Goal: Information Seeking & Learning: Learn about a topic

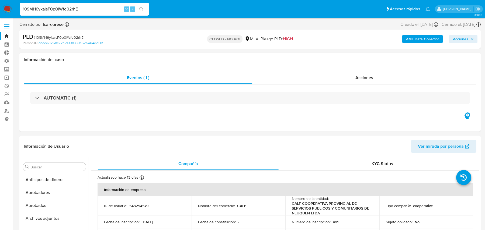
select select "10"
type input "3yfF2FJ5c8b9xDegTbI6SVJY"
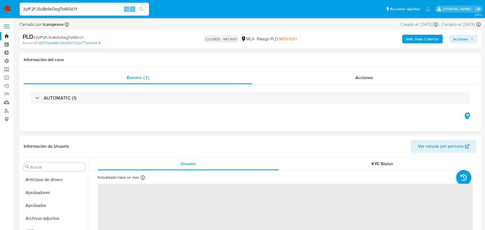
select select "10"
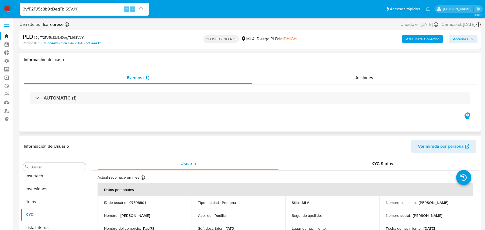
scroll to position [279, 0]
click at [426, 40] on b "AML Data Collector" at bounding box center [422, 39] width 33 height 9
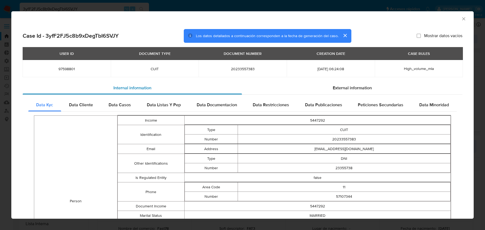
click at [238, 93] on div "Internal information" at bounding box center [132, 88] width 219 height 13
click at [257, 88] on div "External information" at bounding box center [352, 88] width 220 height 13
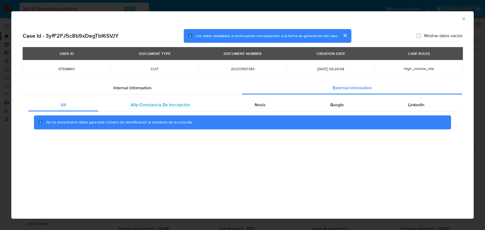
click at [148, 105] on span "Afip Constancia De Inscripción" at bounding box center [160, 105] width 59 height 6
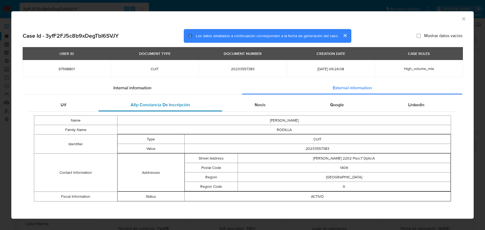
scroll to position [1, 0]
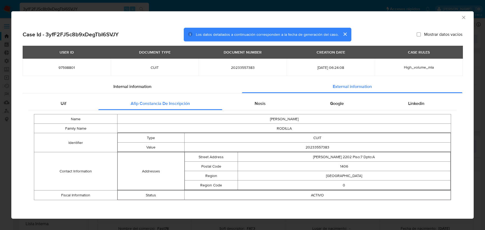
click at [195, 173] on td "Region" at bounding box center [211, 175] width 53 height 9
click at [108, 33] on h2 "Case Id - 3yfF2FJ5c8b9xDegTbI6SVJY" at bounding box center [71, 34] width 96 height 7
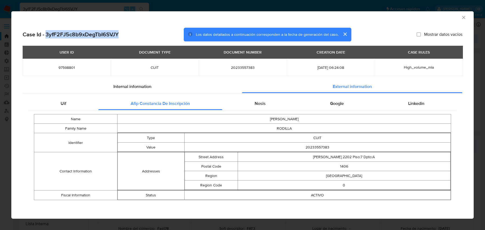
click at [108, 33] on h2 "Case Id - 3yfF2FJ5c8b9xDegTbI6SVJY" at bounding box center [71, 34] width 96 height 7
copy h2 "3yfF2FJ5c8b9xDegTbI6SVJY"
